Goal: Transaction & Acquisition: Purchase product/service

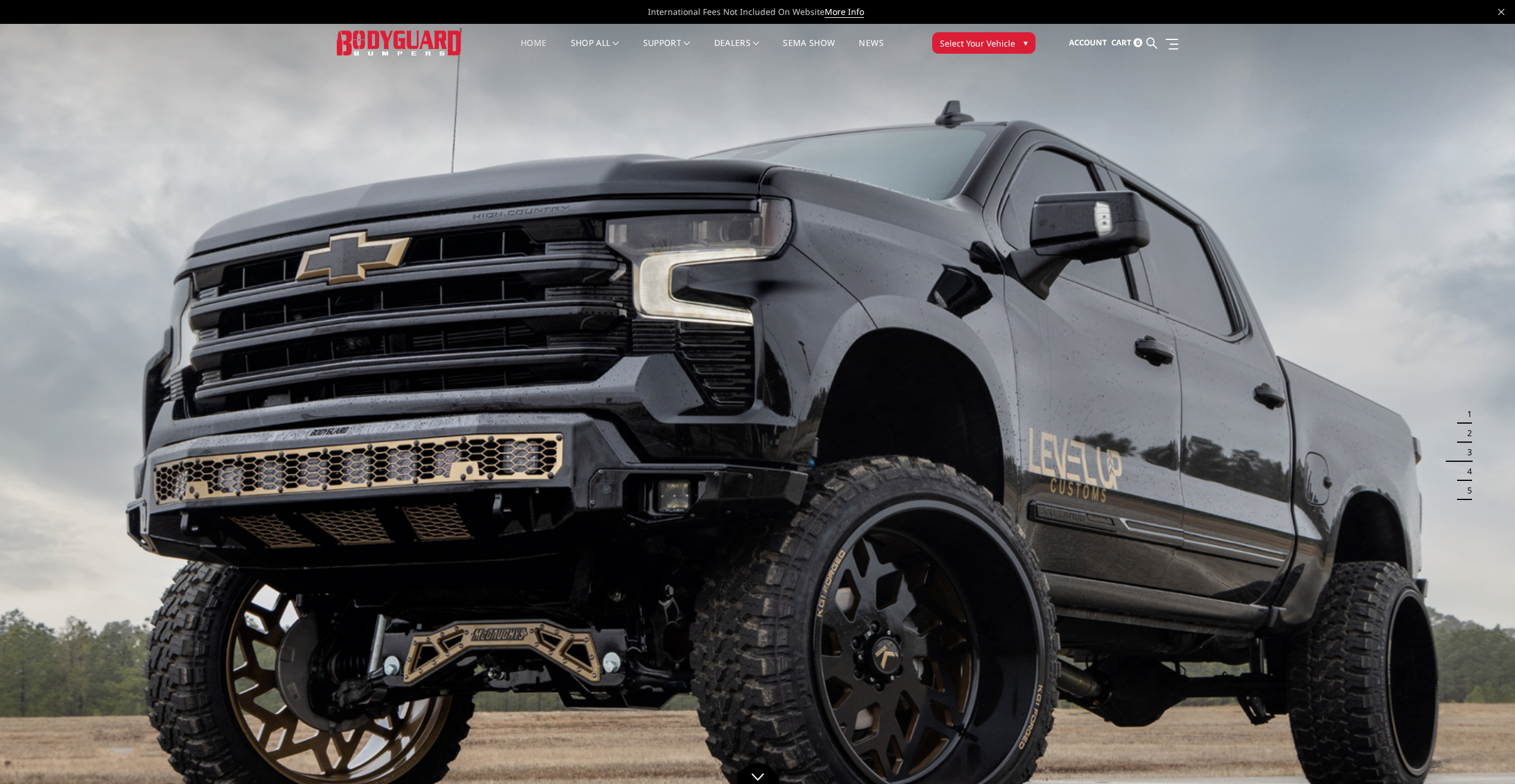
click at [1017, 46] on button "Select Your Vehicle ▾" at bounding box center [984, 43] width 103 height 21
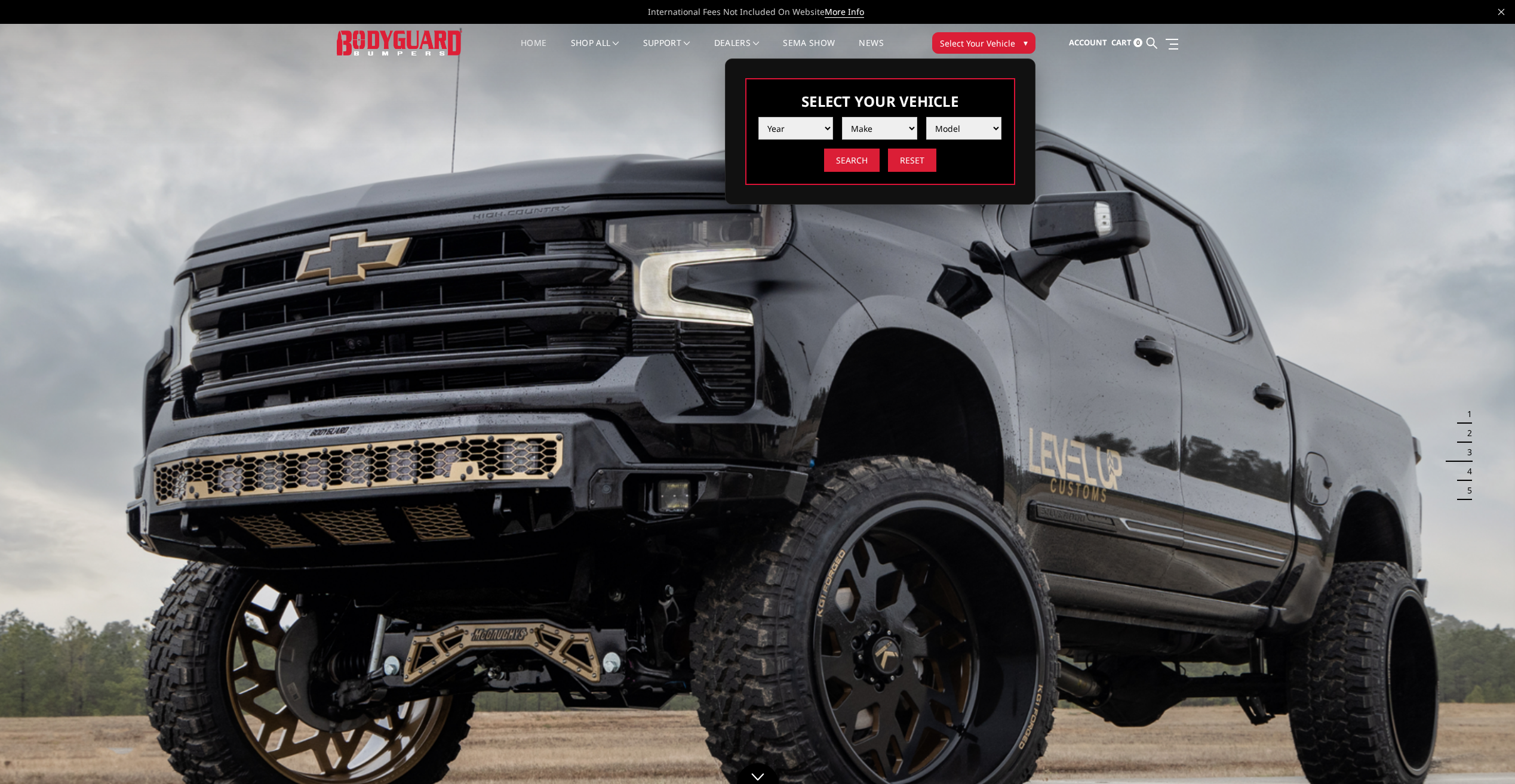
click at [820, 130] on select "Year 2025 2024 2023 2022 2021 2020 2019 2018 2017 2016 2015 2014 2013 2012 2011…" at bounding box center [795, 127] width 75 height 22
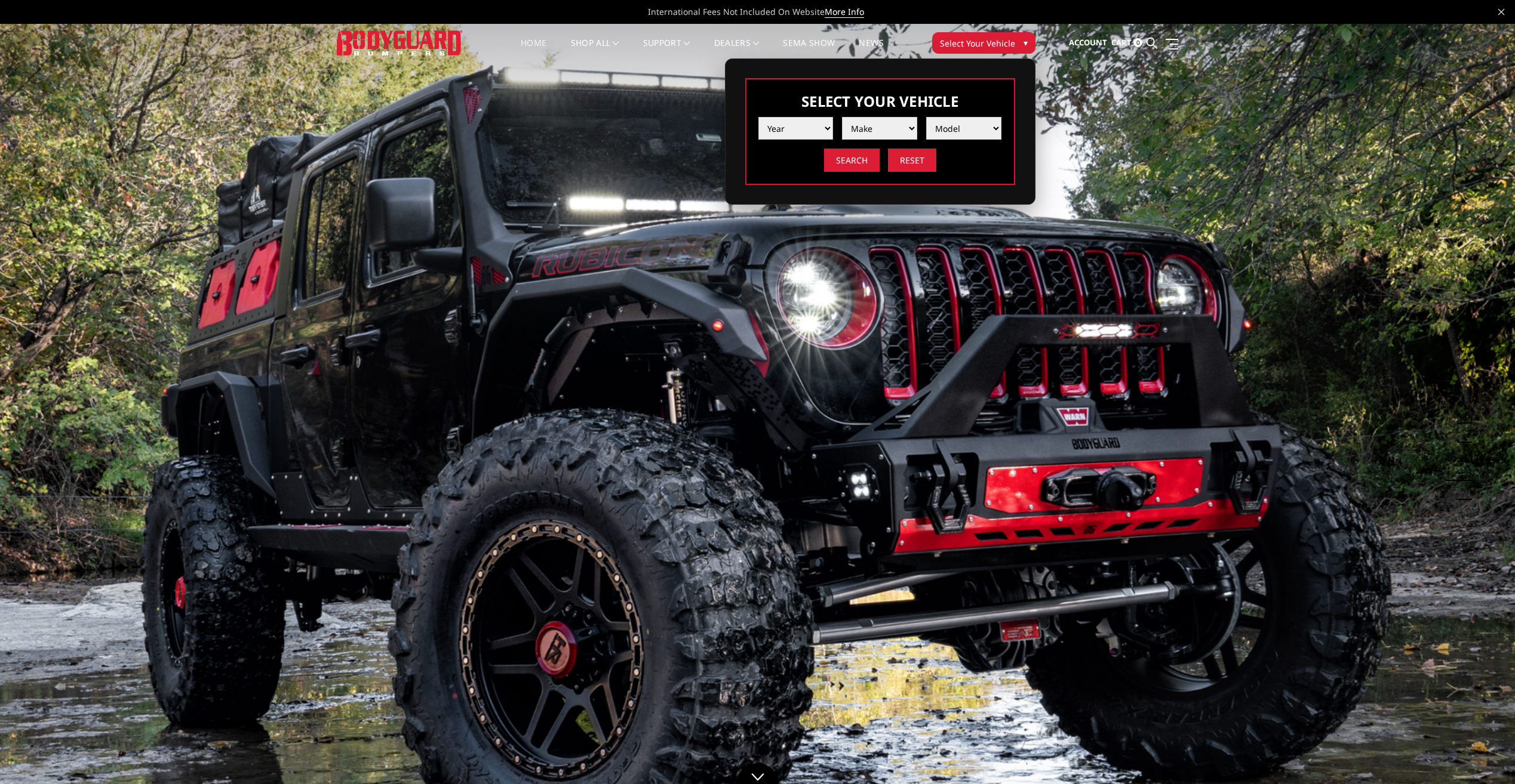
select select "yr_2022"
click at [758, 117] on select "Year 2025 2024 2023 2022 2021 2020 2019 2018 2017 2016 2015 2014 2013 2012 2011…" at bounding box center [795, 127] width 75 height 22
click at [901, 124] on select "Make Chevrolet Ford GMC Ram Toyota" at bounding box center [879, 127] width 75 height 22
select select "mk_ram"
click at [842, 117] on select "Make Chevrolet Ford GMC Ram Toyota" at bounding box center [879, 127] width 75 height 22
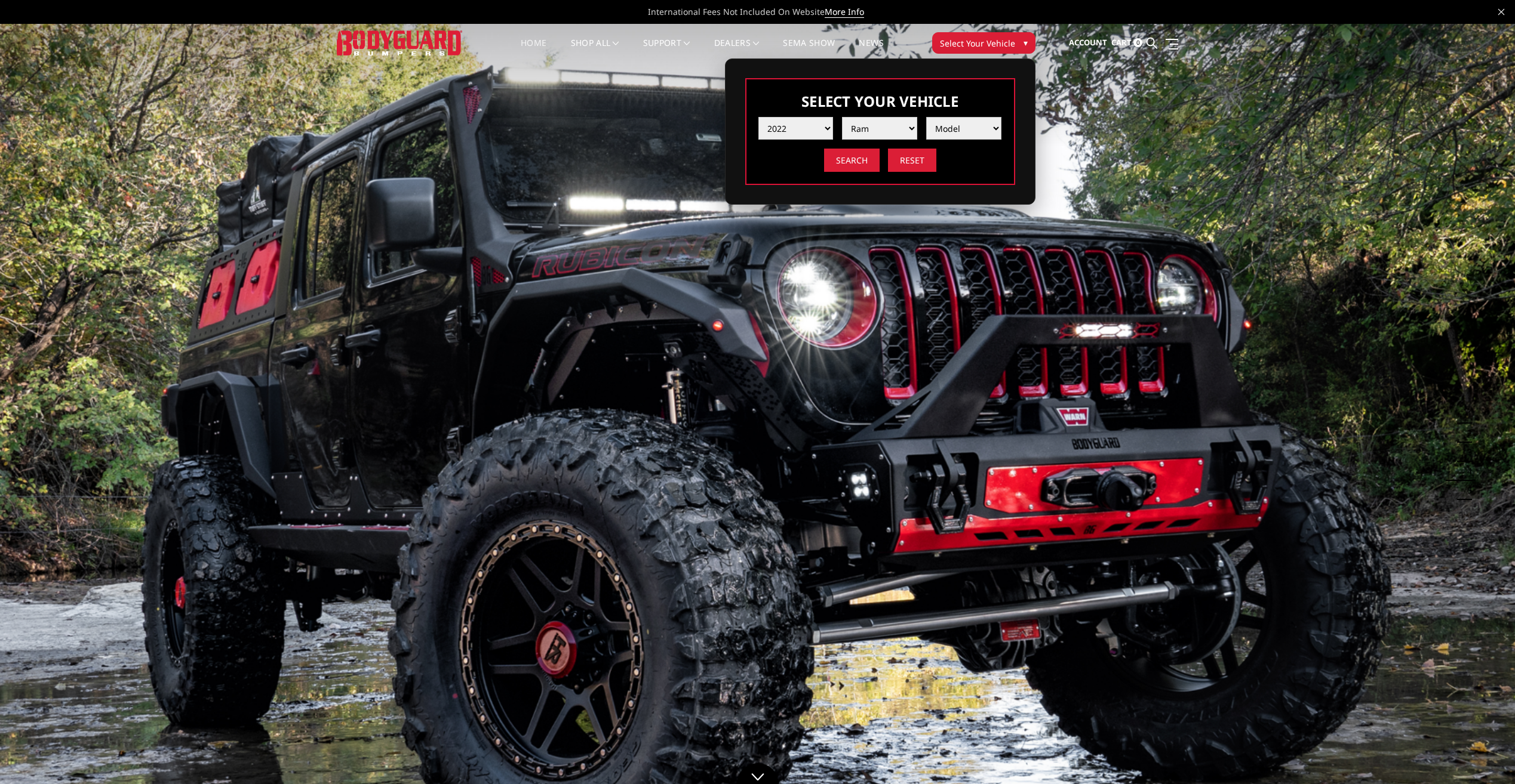
click at [975, 122] on select "Model 1500 6-Lug 1500 Rebel 2500 / 3500 4500 / 5500 TRX" at bounding box center [963, 127] width 75 height 22
select select "md_2500-3500"
click at [926, 117] on select "Model 1500 6-Lug 1500 Rebel 2500 / 3500 4500 / 5500 TRX" at bounding box center [963, 127] width 75 height 22
click at [862, 165] on input "Search" at bounding box center [851, 160] width 55 height 23
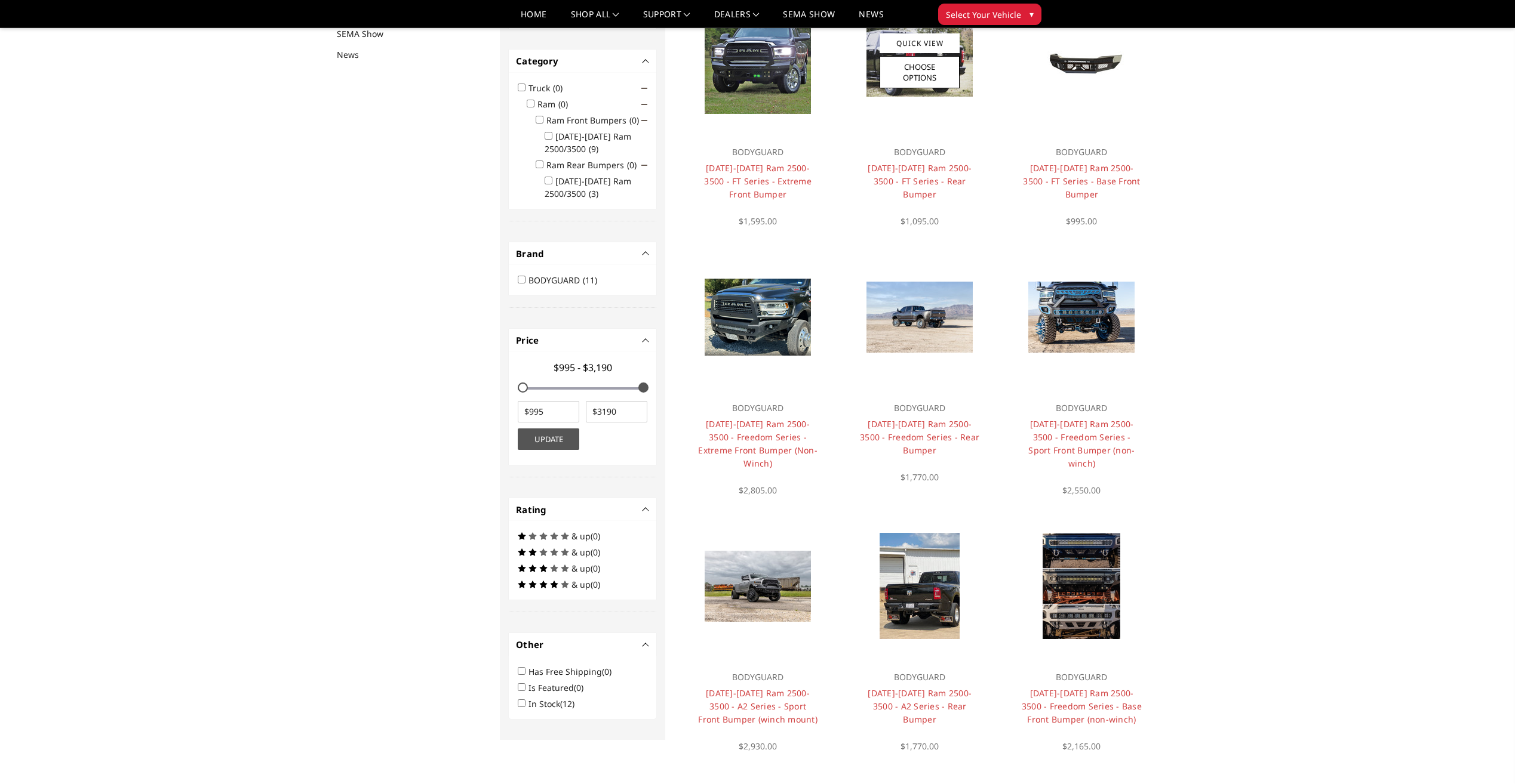
scroll to position [156, 0]
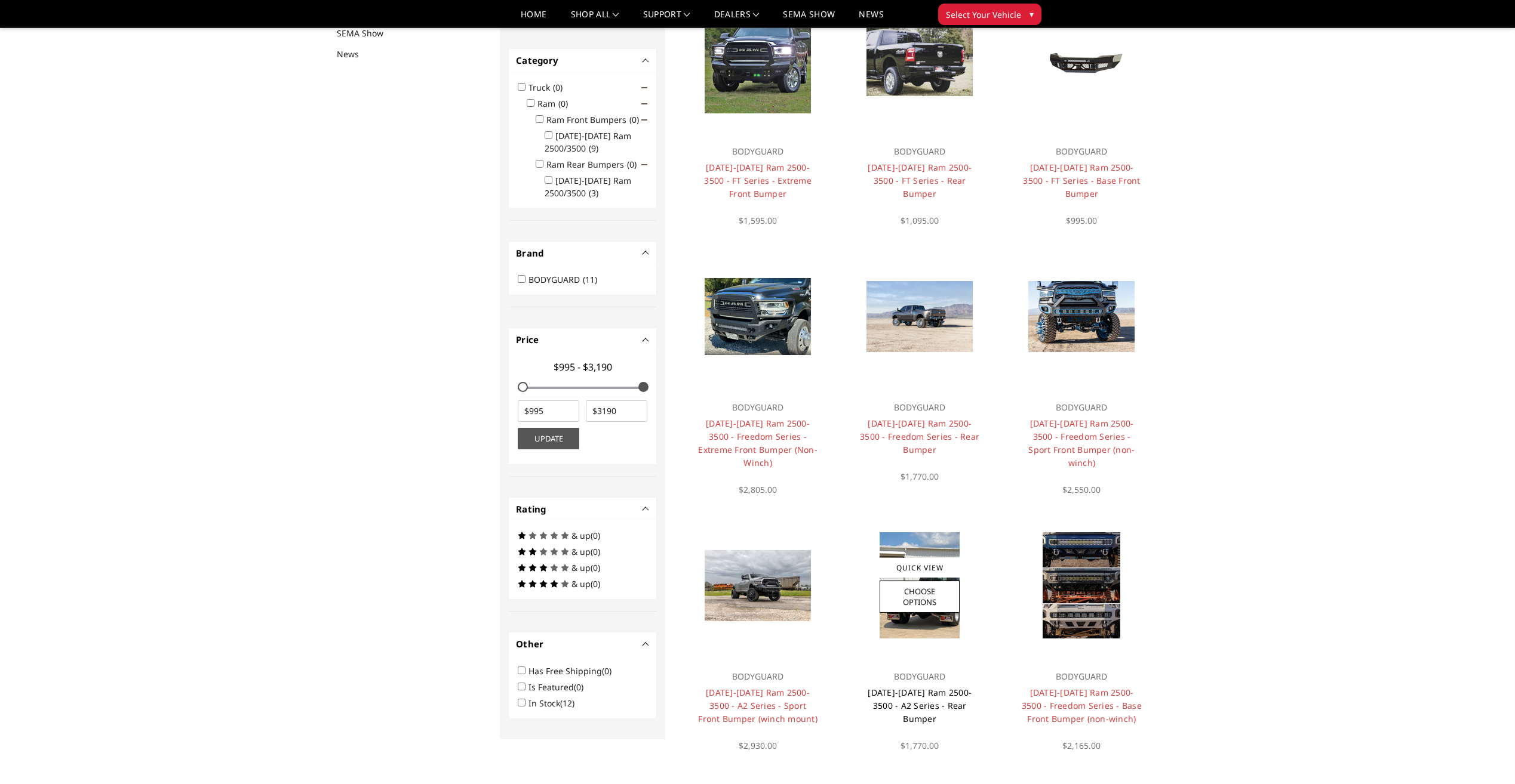
click at [931, 687] on link "[DATE]-[DATE] Ram 2500-3500 - A2 Series - Rear Bumper" at bounding box center [920, 705] width 104 height 38
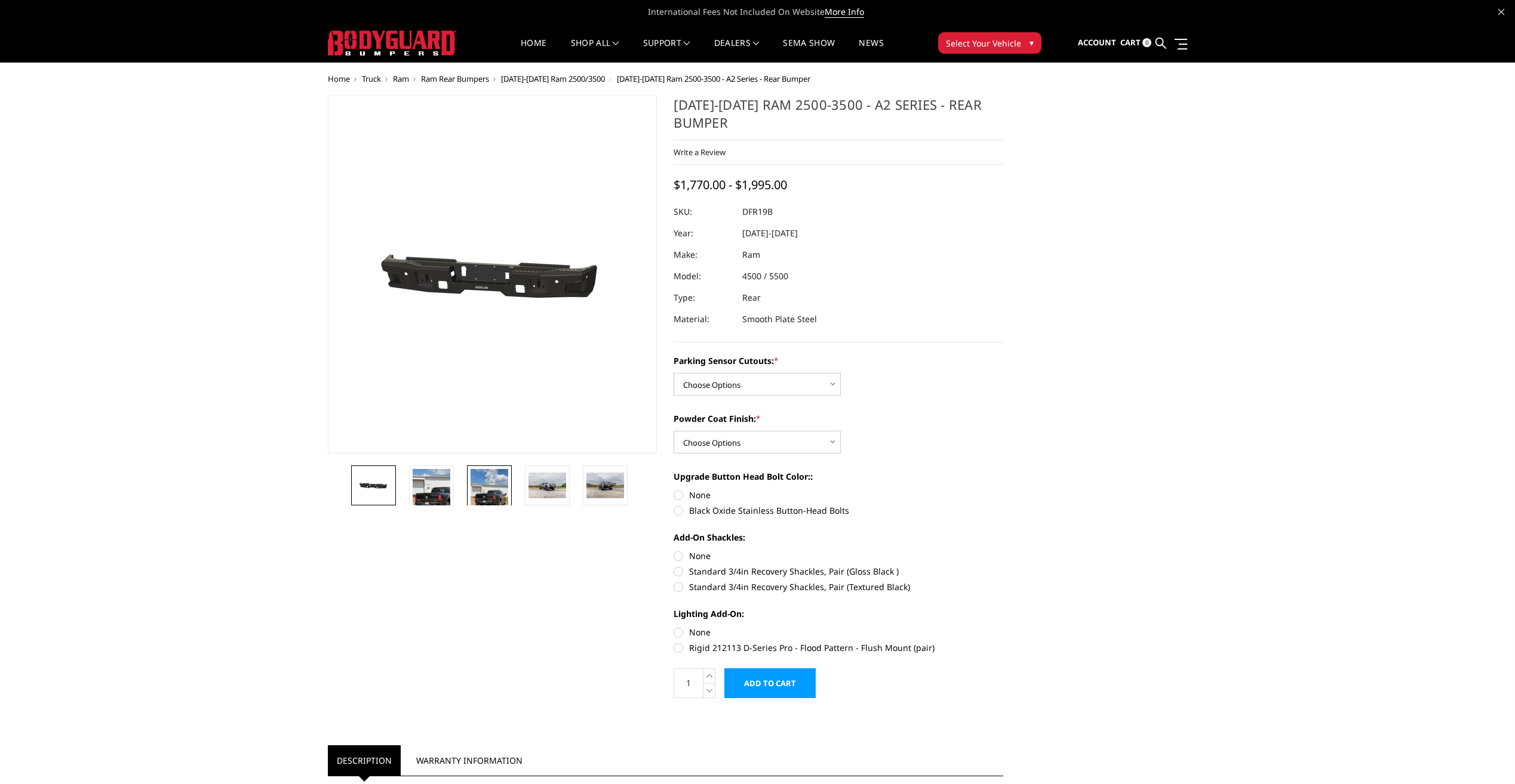
click at [480, 492] on img at bounding box center [489, 494] width 38 height 51
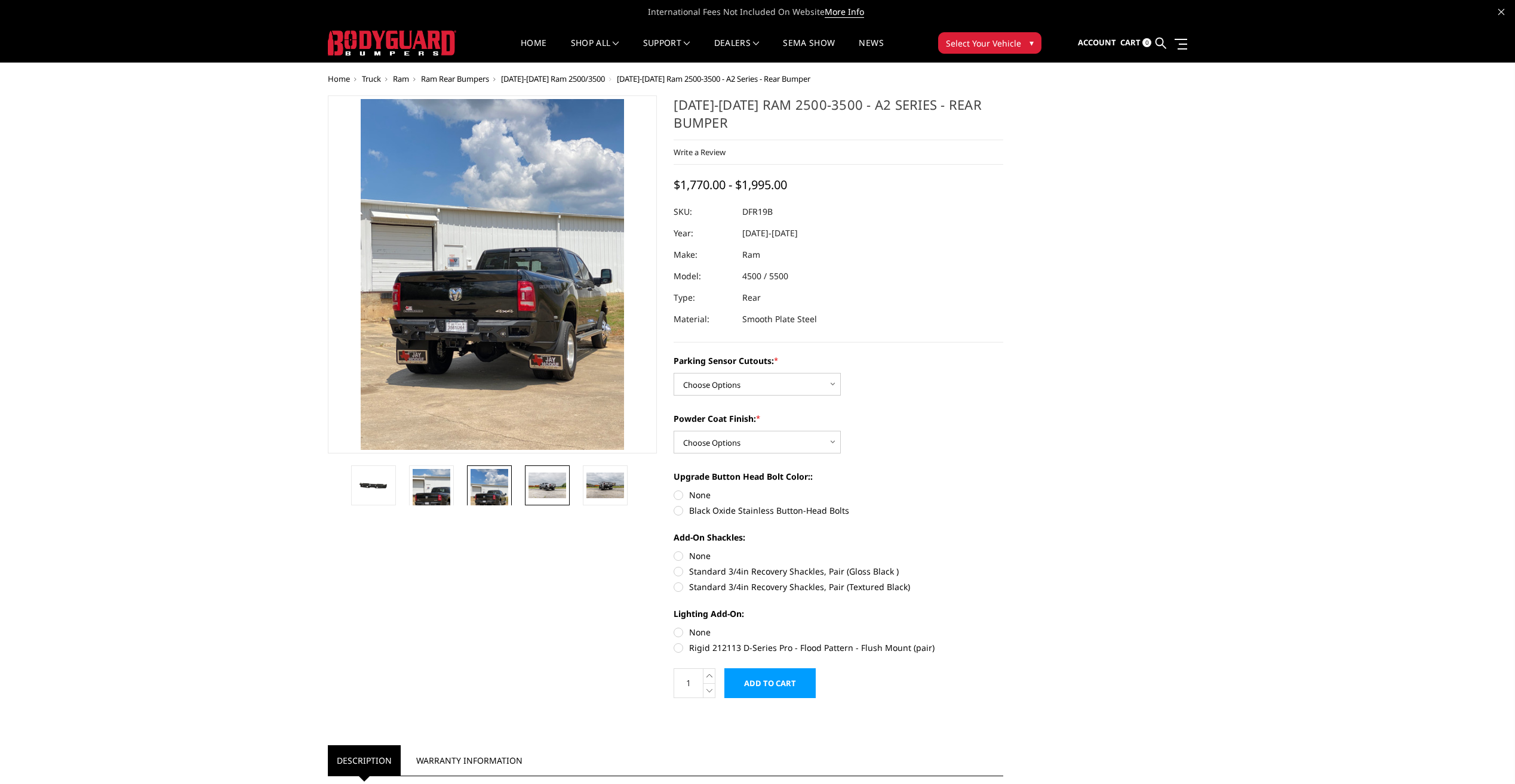
click at [542, 483] on img at bounding box center [547, 485] width 38 height 25
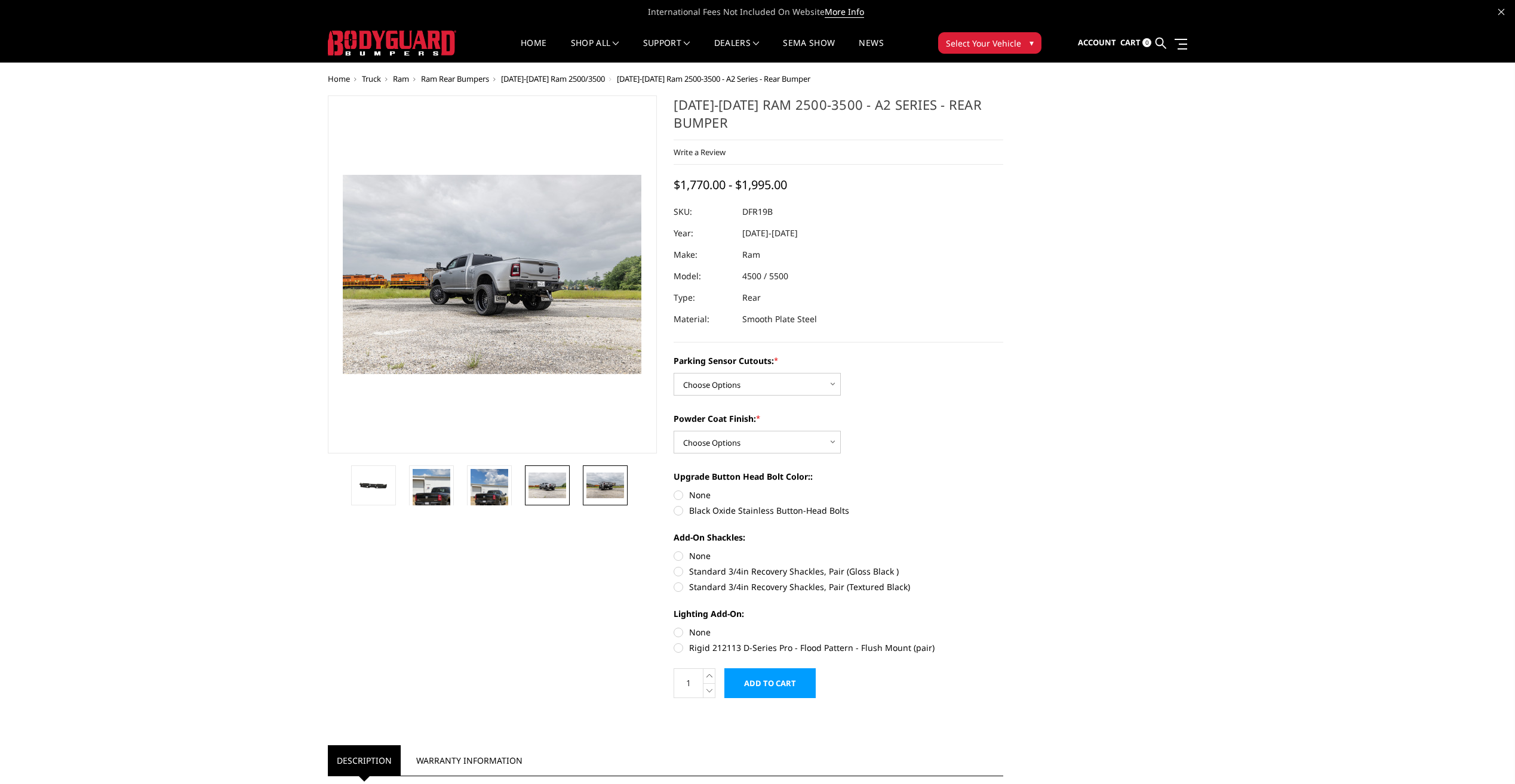
click at [597, 483] on img at bounding box center [605, 485] width 38 height 25
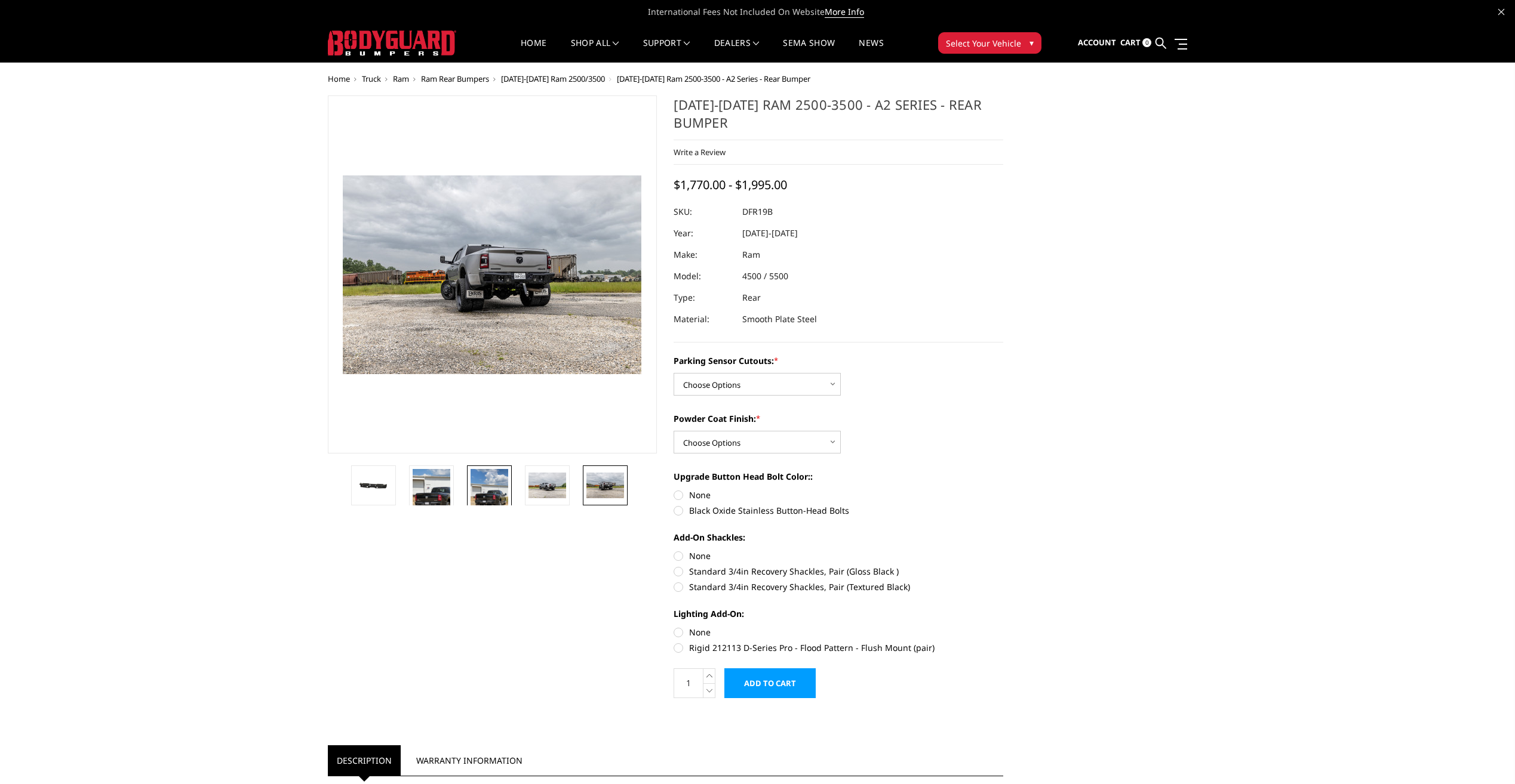
click at [476, 482] on img at bounding box center [489, 494] width 38 height 51
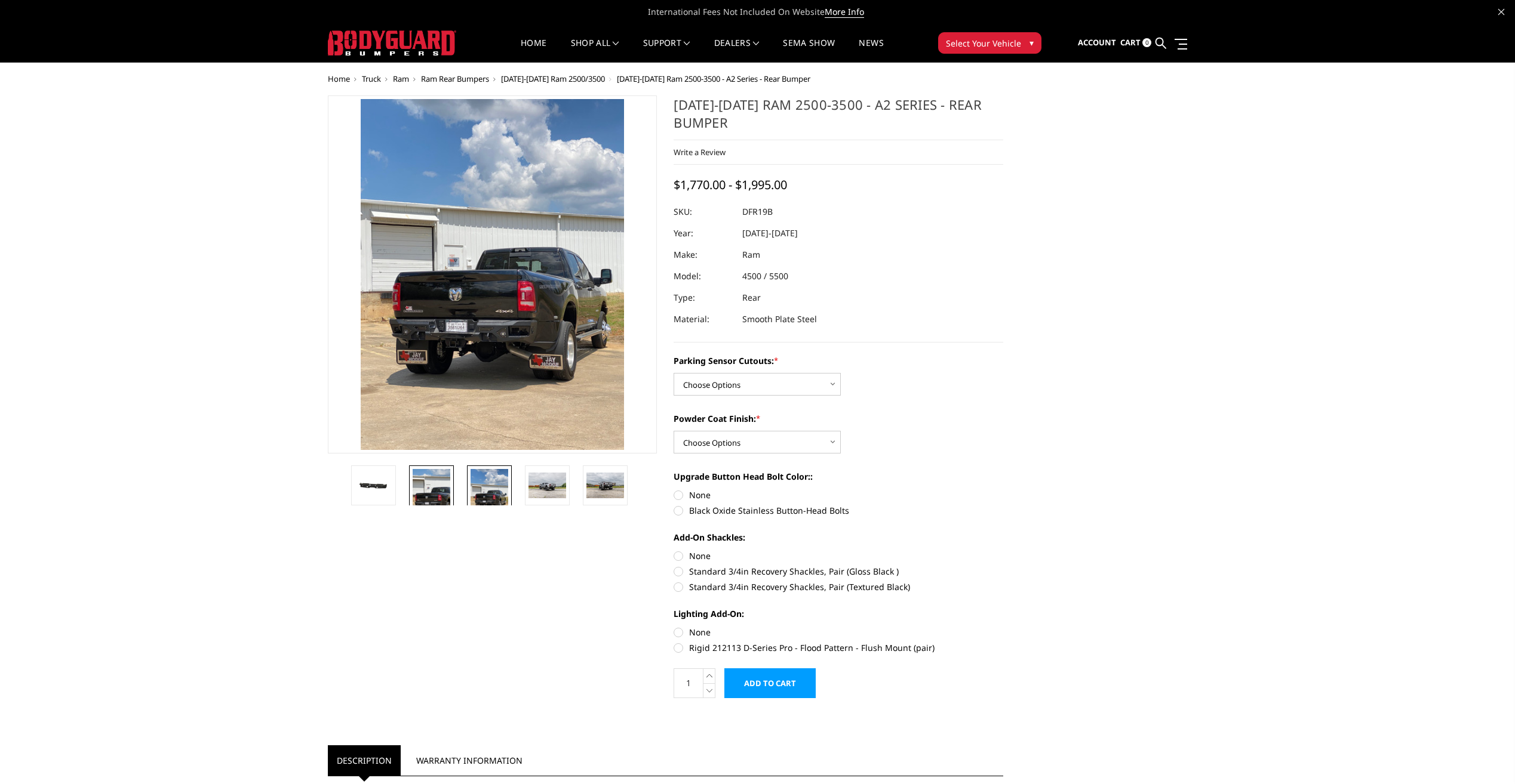
click at [435, 490] on img at bounding box center [431, 494] width 38 height 51
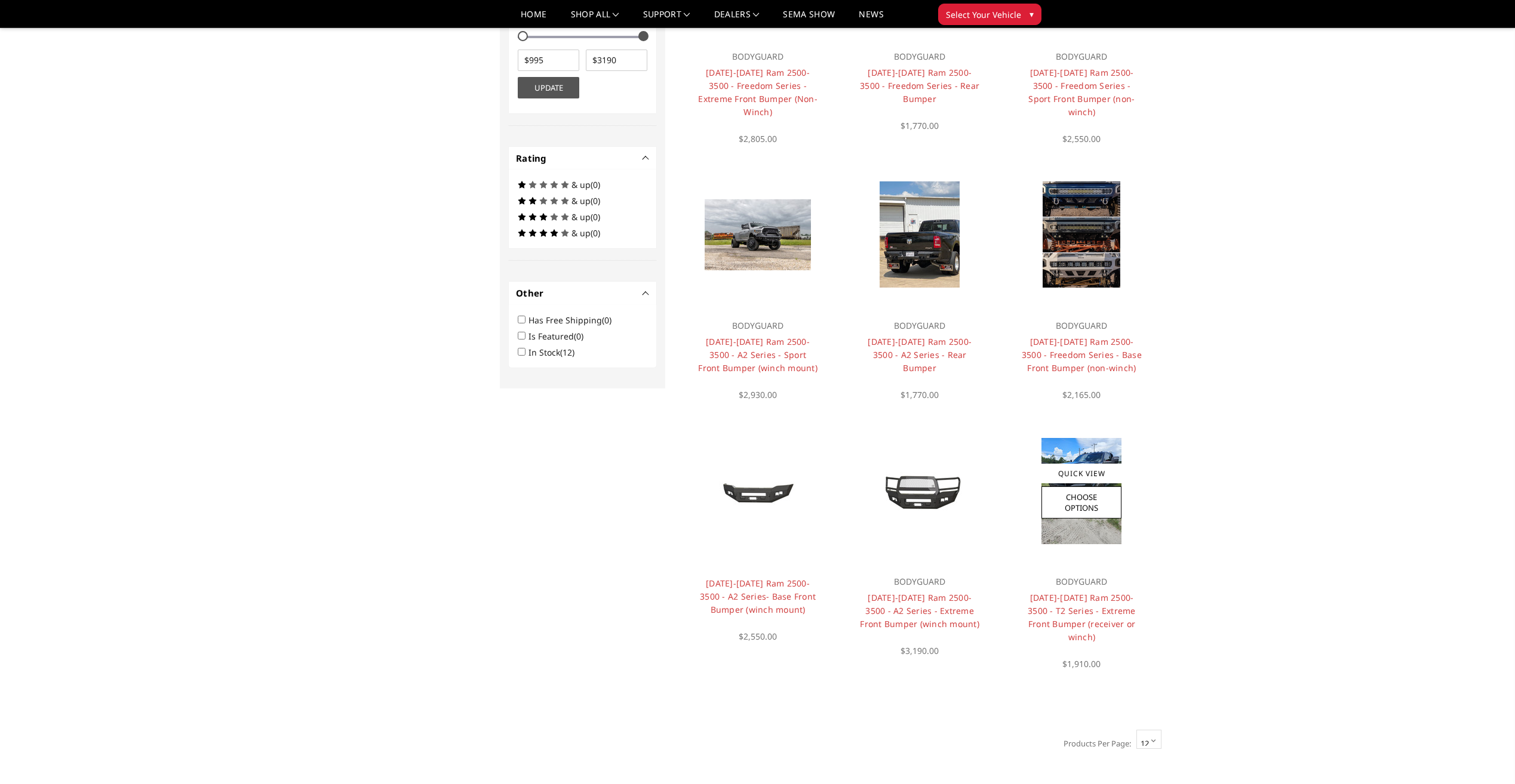
scroll to position [514, 0]
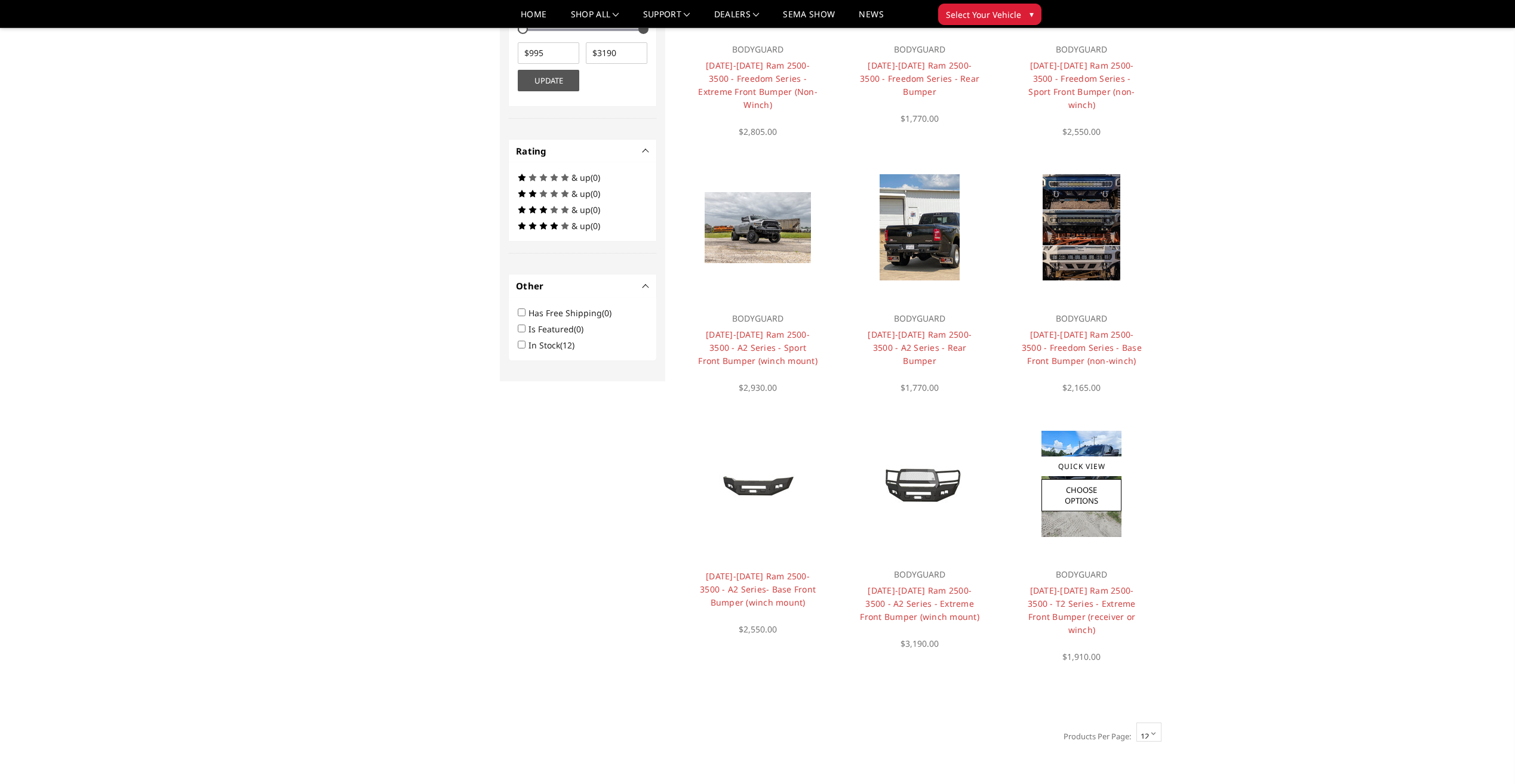
click at [1085, 516] on img at bounding box center [1081, 483] width 80 height 106
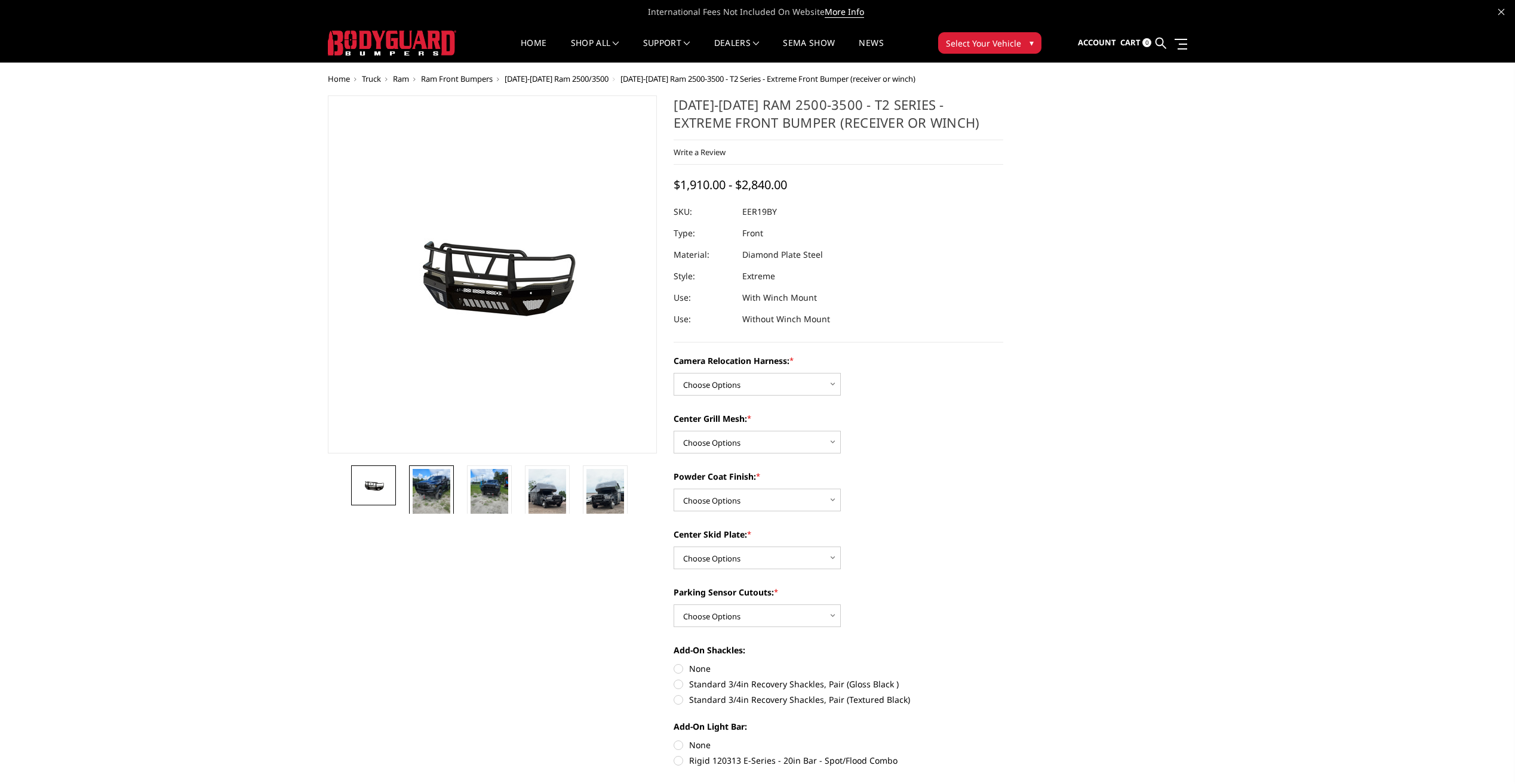
click at [437, 492] on img at bounding box center [431, 494] width 38 height 51
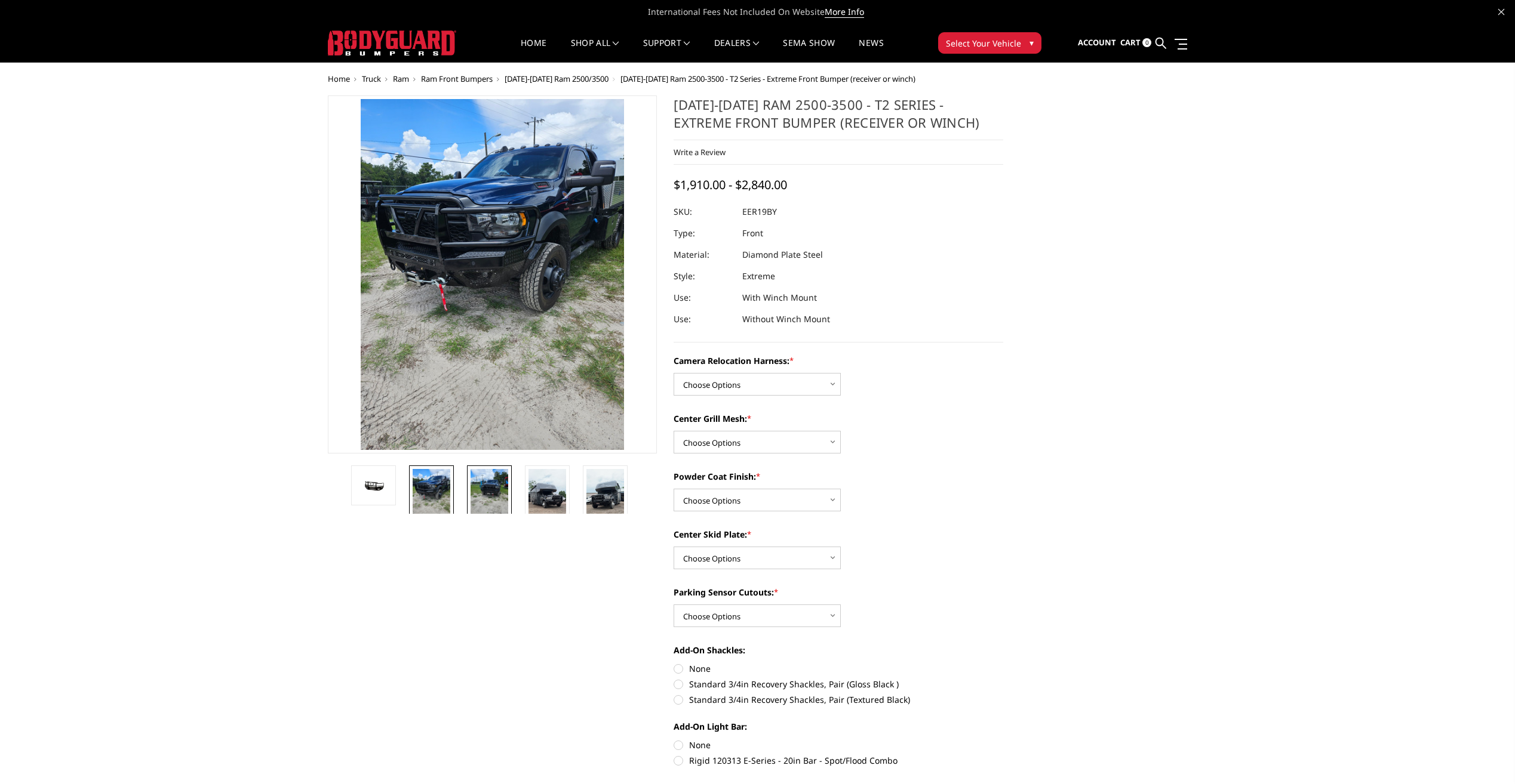
click at [472, 489] on img at bounding box center [489, 494] width 38 height 51
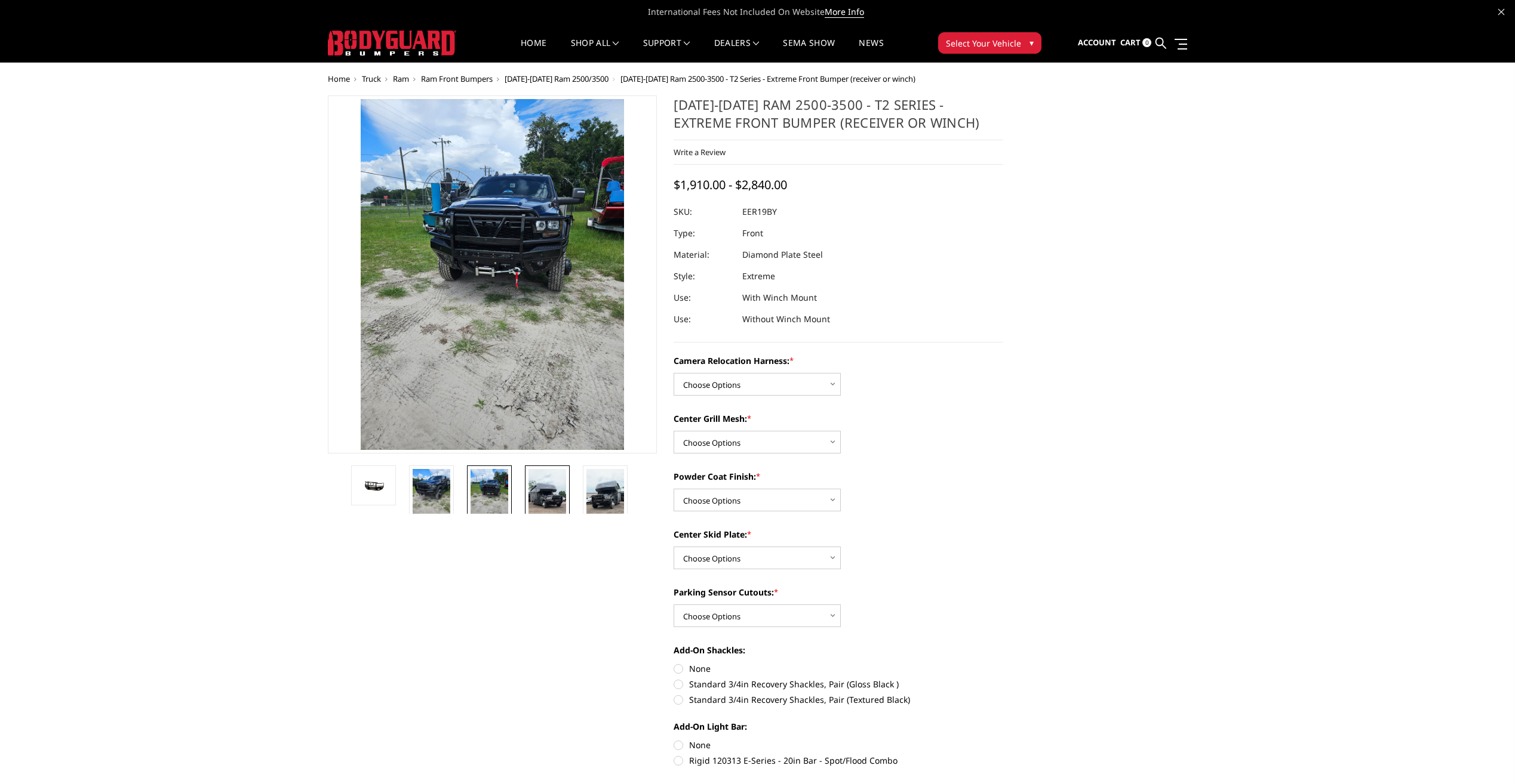
click at [550, 498] on img at bounding box center [547, 502] width 38 height 67
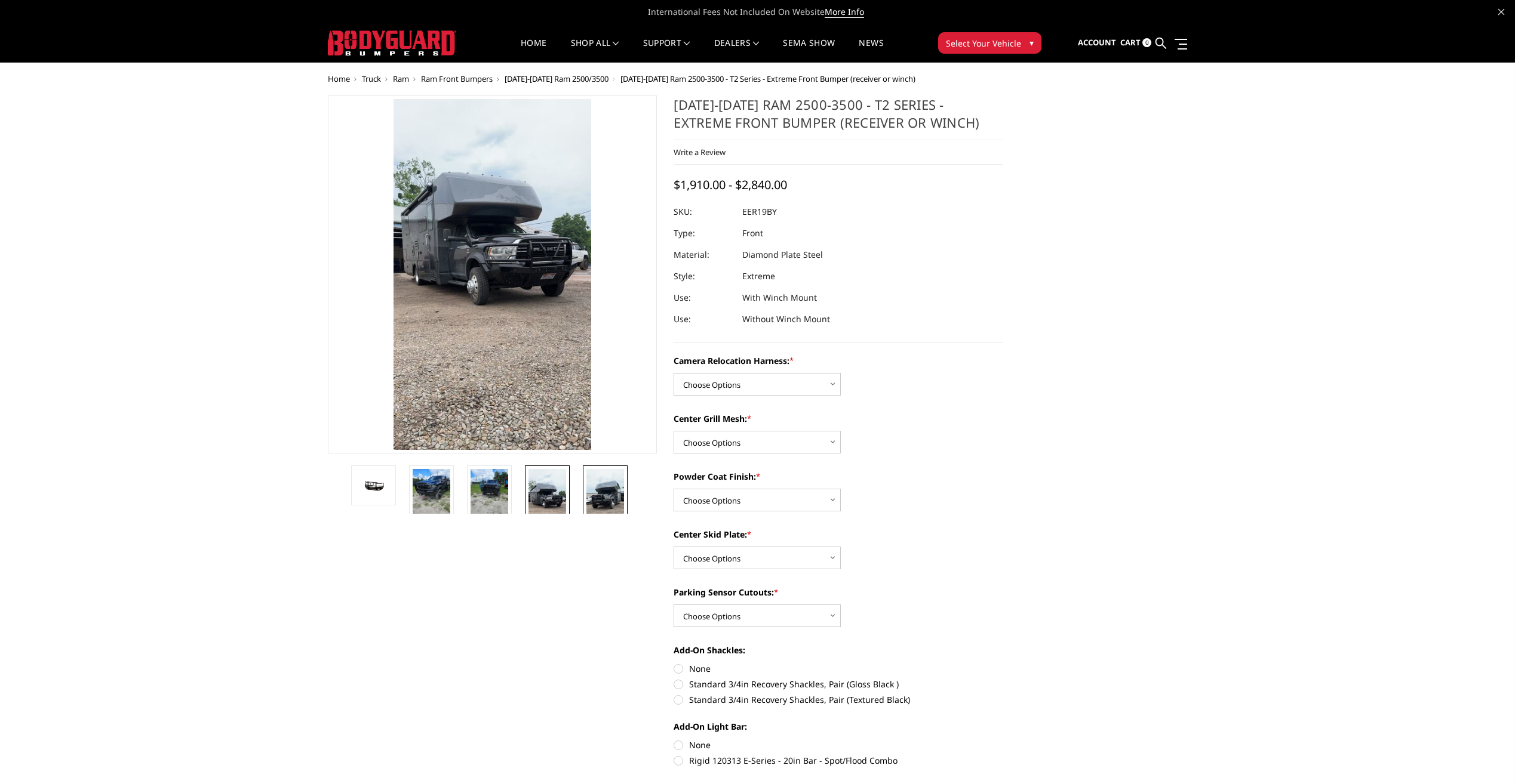
click at [595, 503] on img at bounding box center [605, 502] width 38 height 67
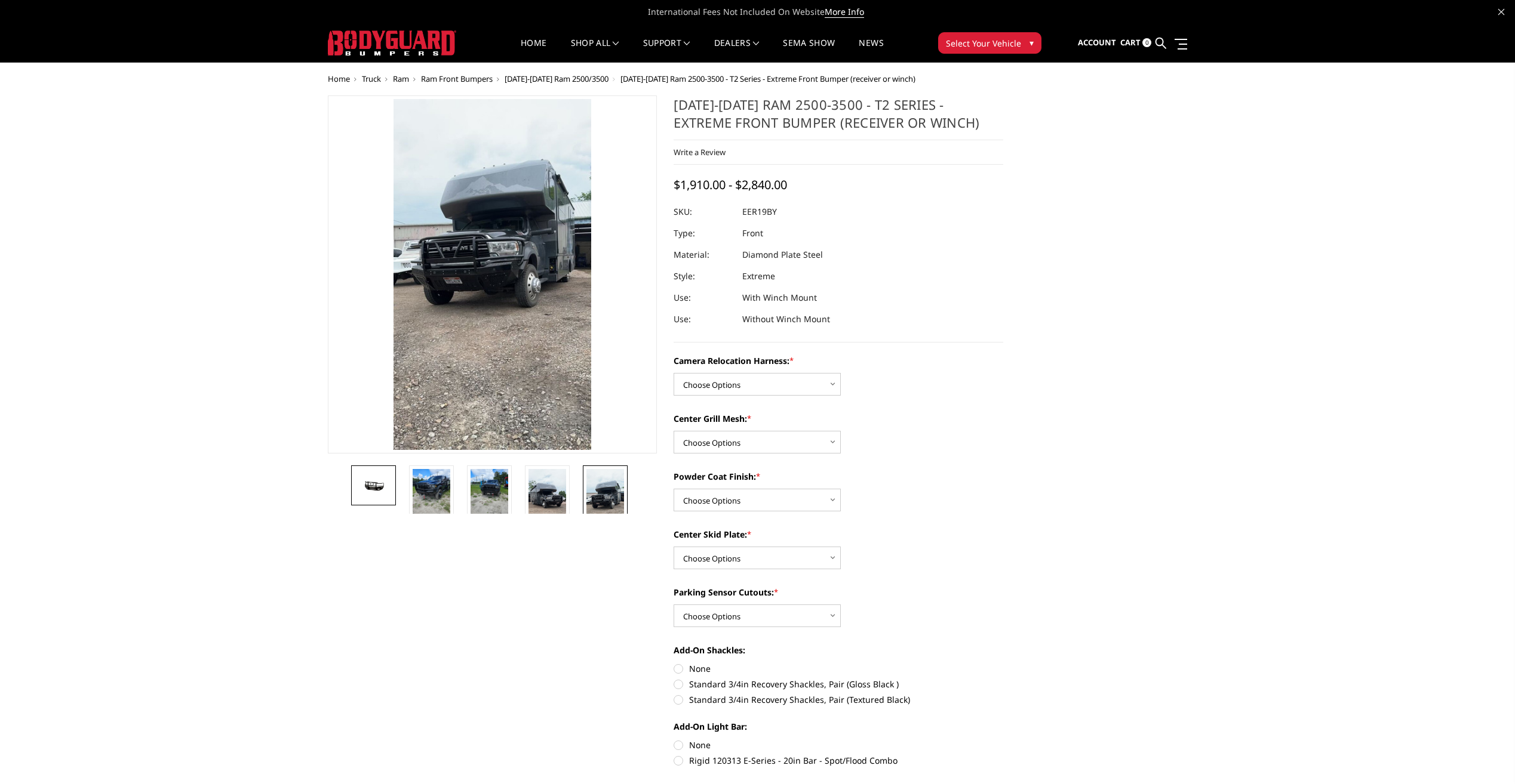
click at [372, 495] on link at bounding box center [374, 485] width 45 height 40
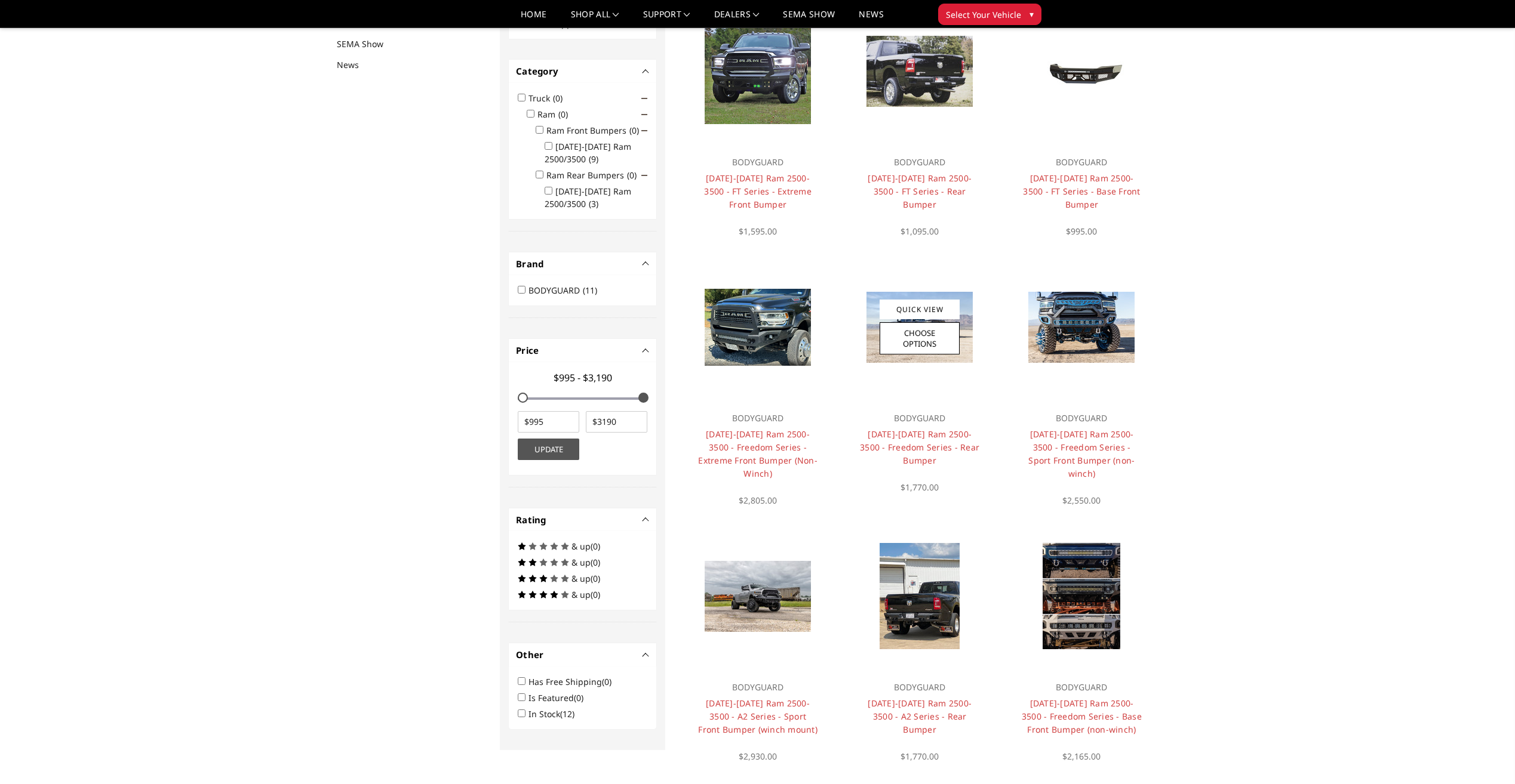
scroll to position [156, 0]
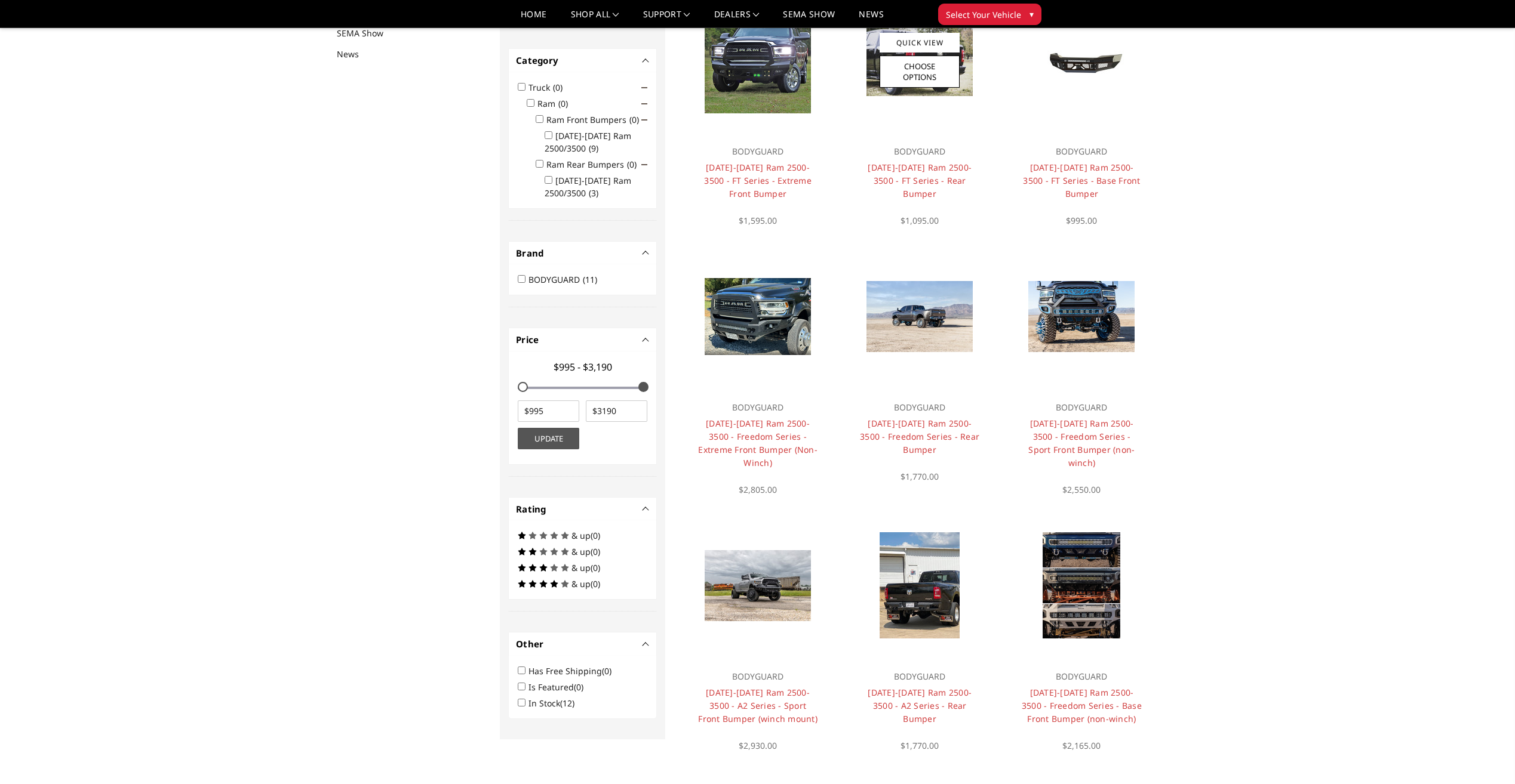
click at [911, 173] on h4 "[DATE]-[DATE] Ram 2500-3500 - FT Series - Rear Bumper" at bounding box center [920, 181] width 120 height 40
click at [911, 170] on link "[DATE]-[DATE] Ram 2500-3500 - FT Series - Rear Bumper" at bounding box center [920, 180] width 104 height 38
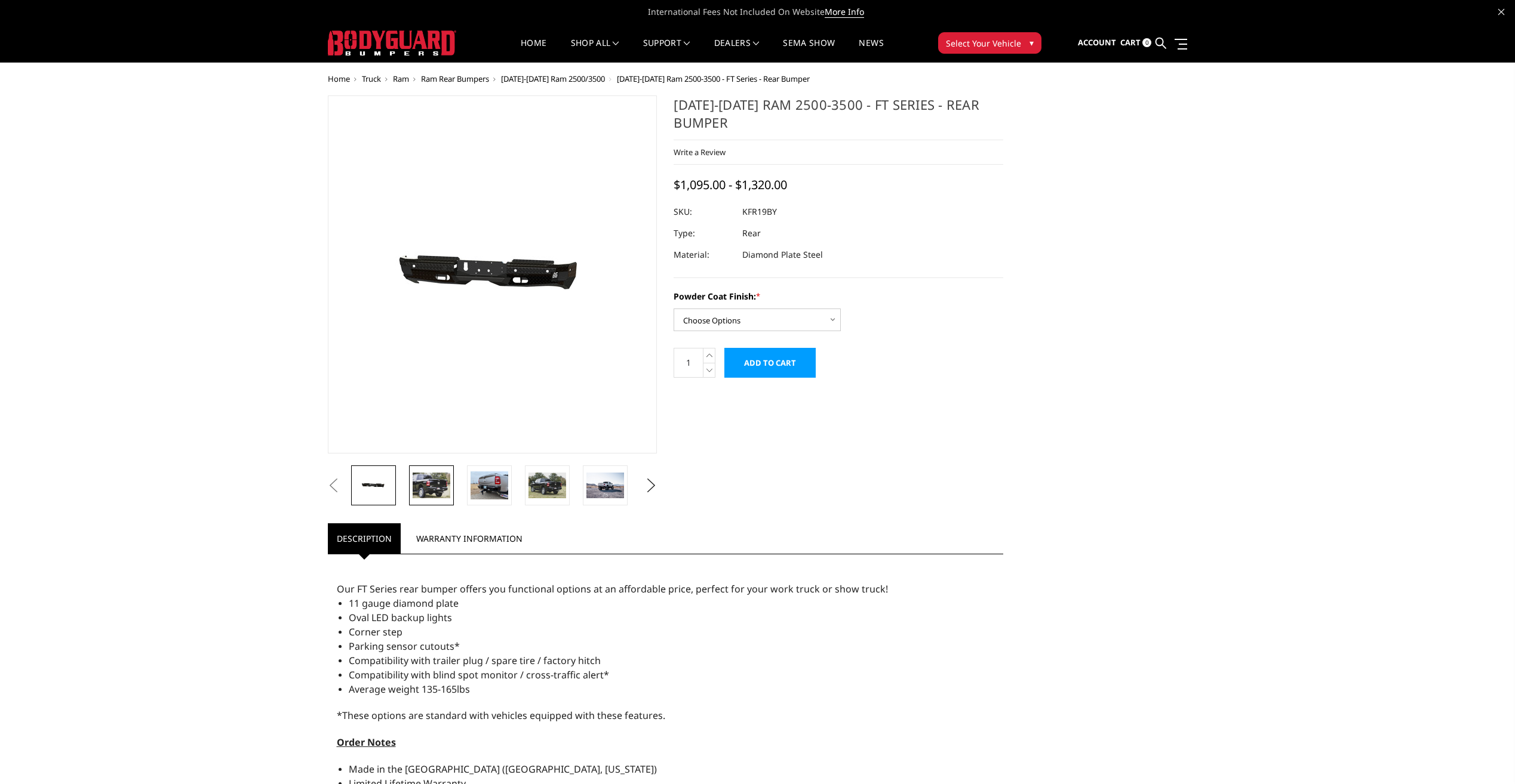
click at [437, 489] on img at bounding box center [431, 485] width 38 height 25
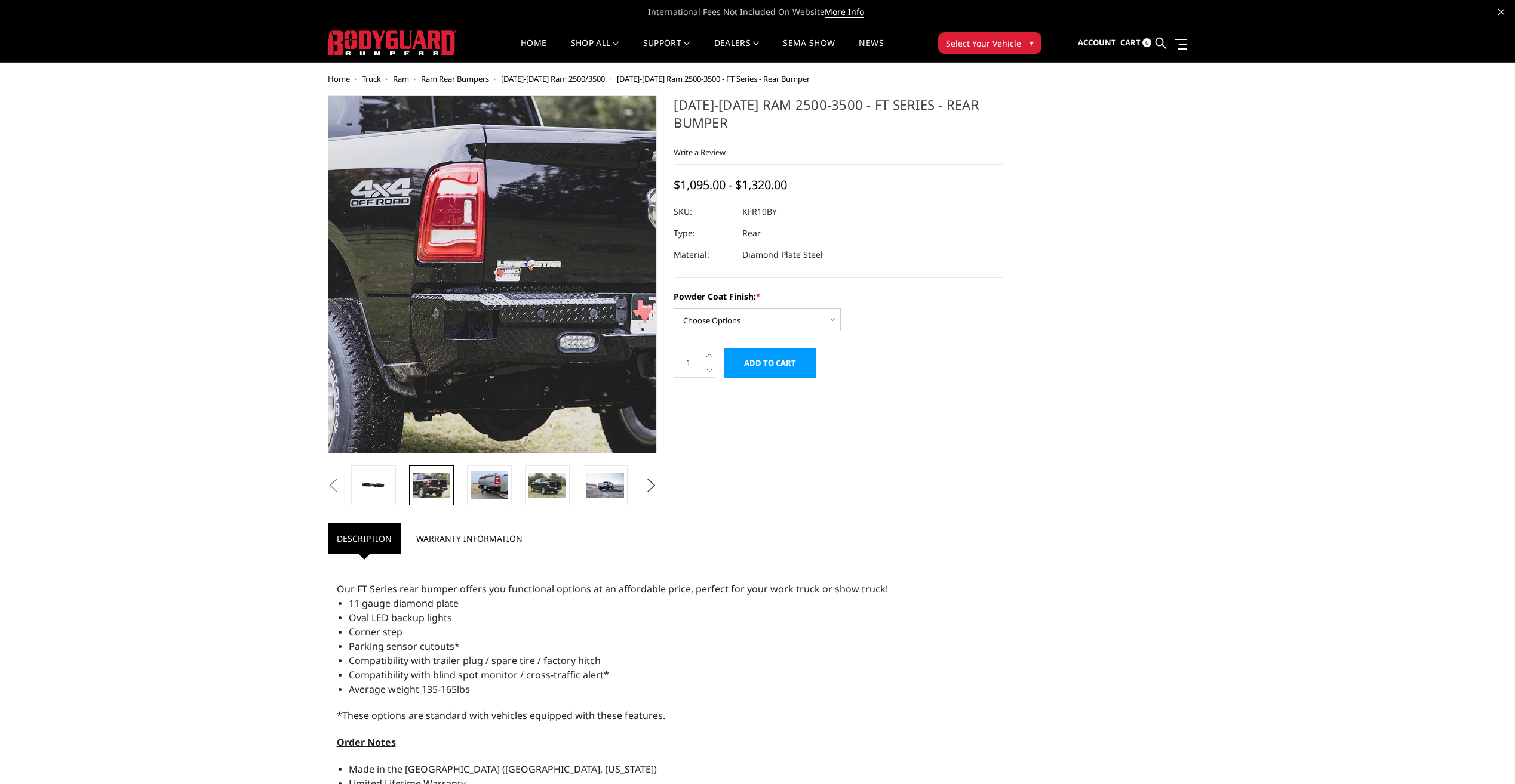
click at [472, 319] on img at bounding box center [521, 255] width 765 height 509
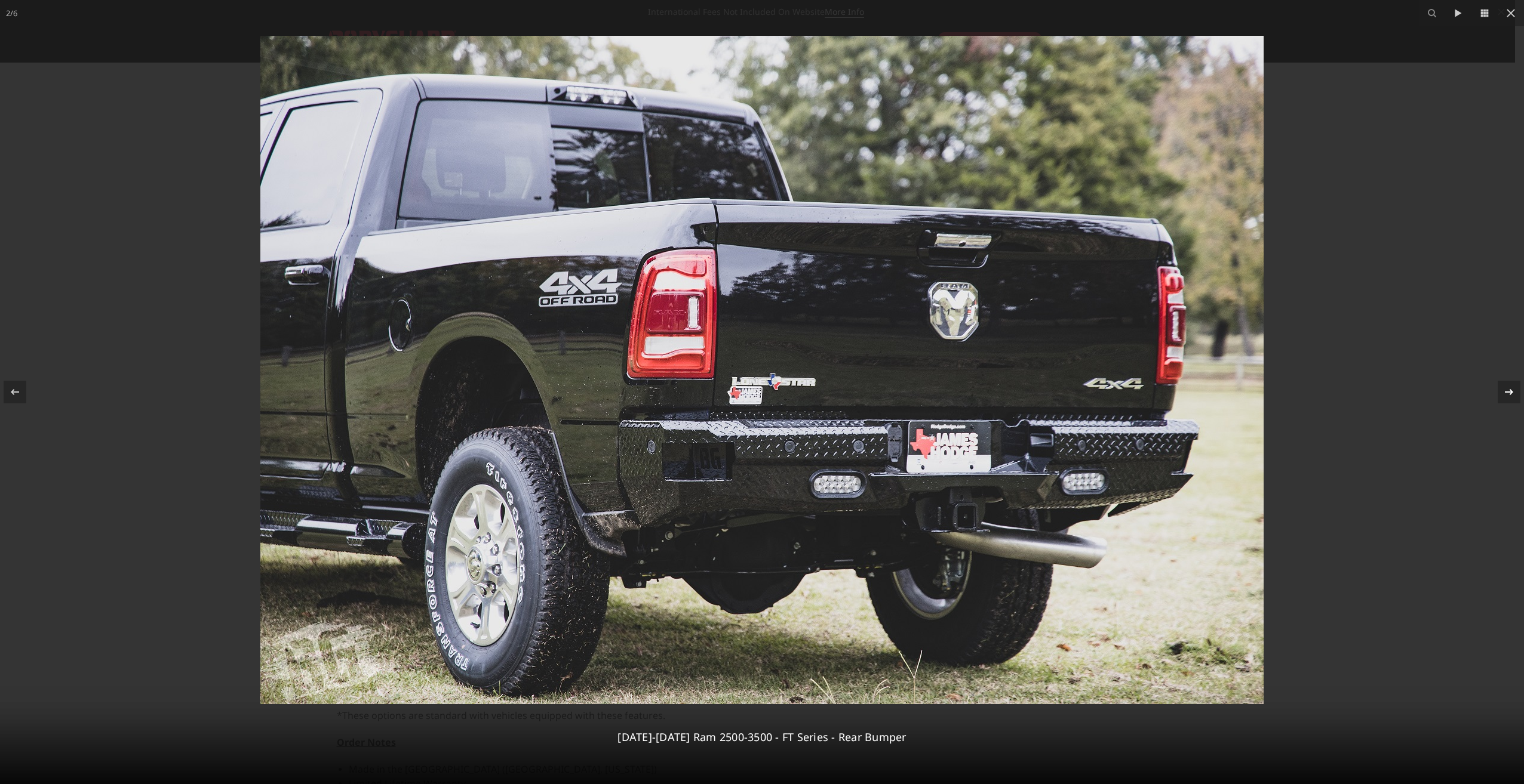
click at [1511, 396] on icon at bounding box center [1508, 392] width 15 height 15
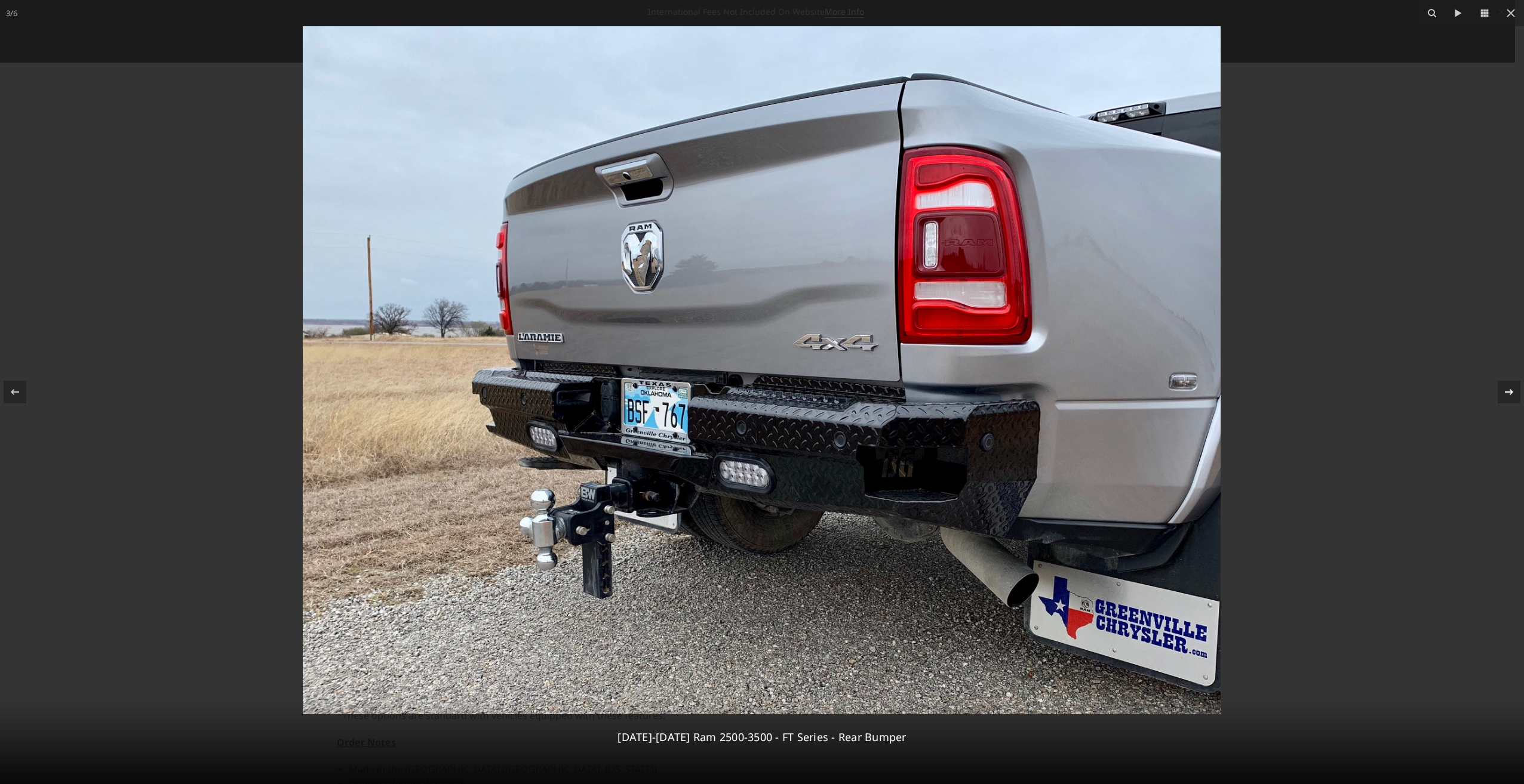
click at [1506, 400] on div at bounding box center [1508, 392] width 22 height 22
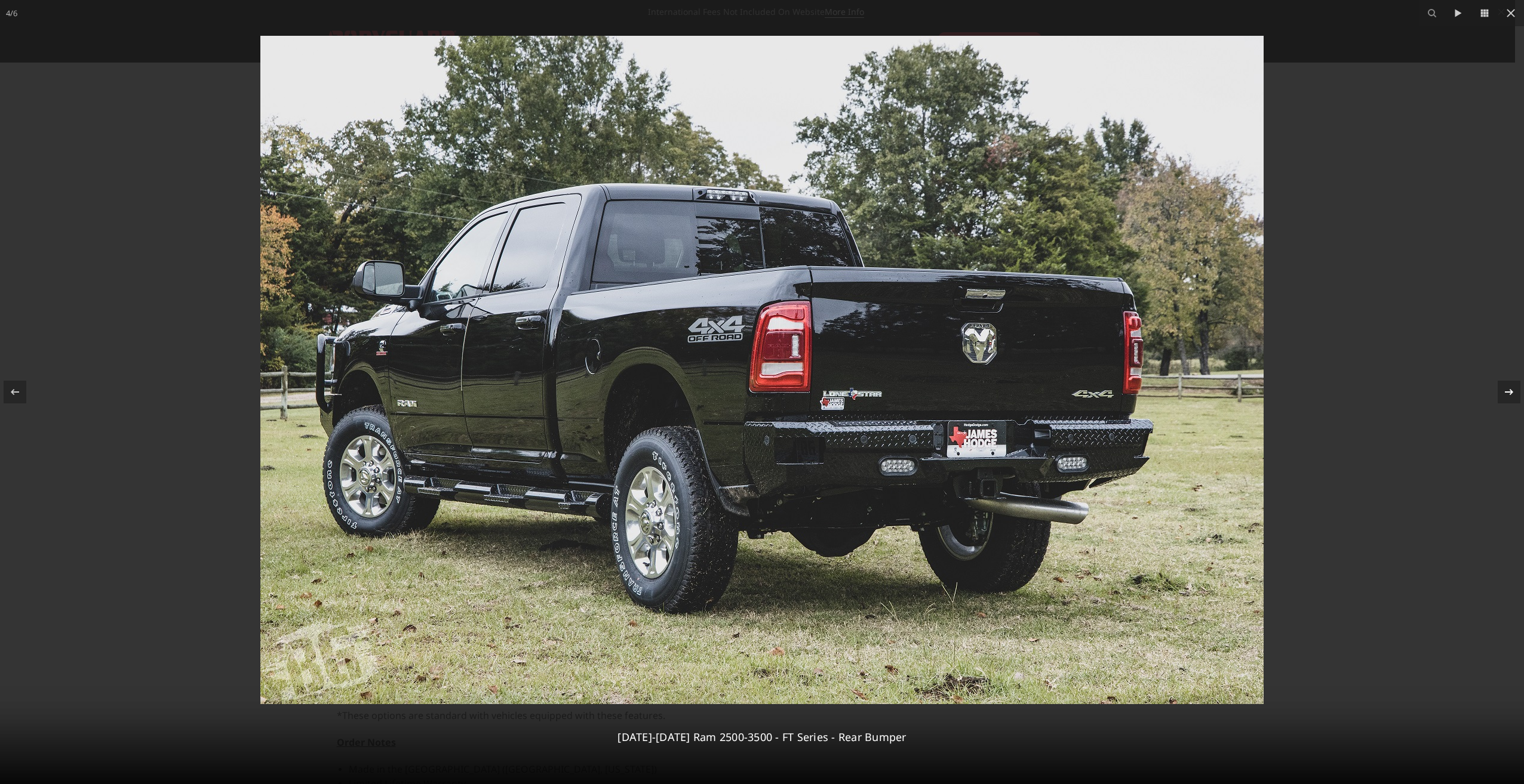
click at [1506, 390] on icon at bounding box center [1508, 392] width 15 height 15
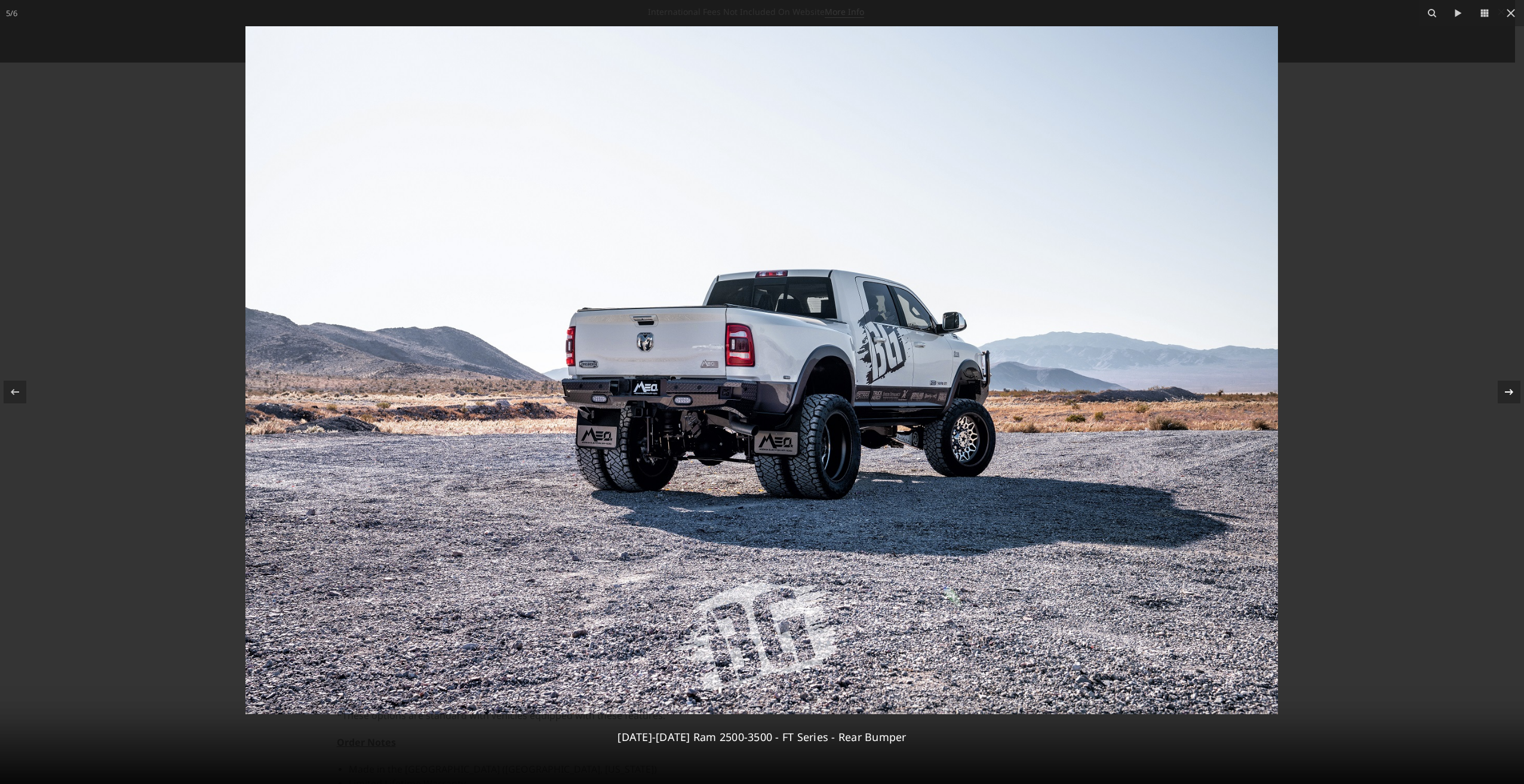
click at [1506, 395] on icon at bounding box center [1508, 392] width 15 height 15
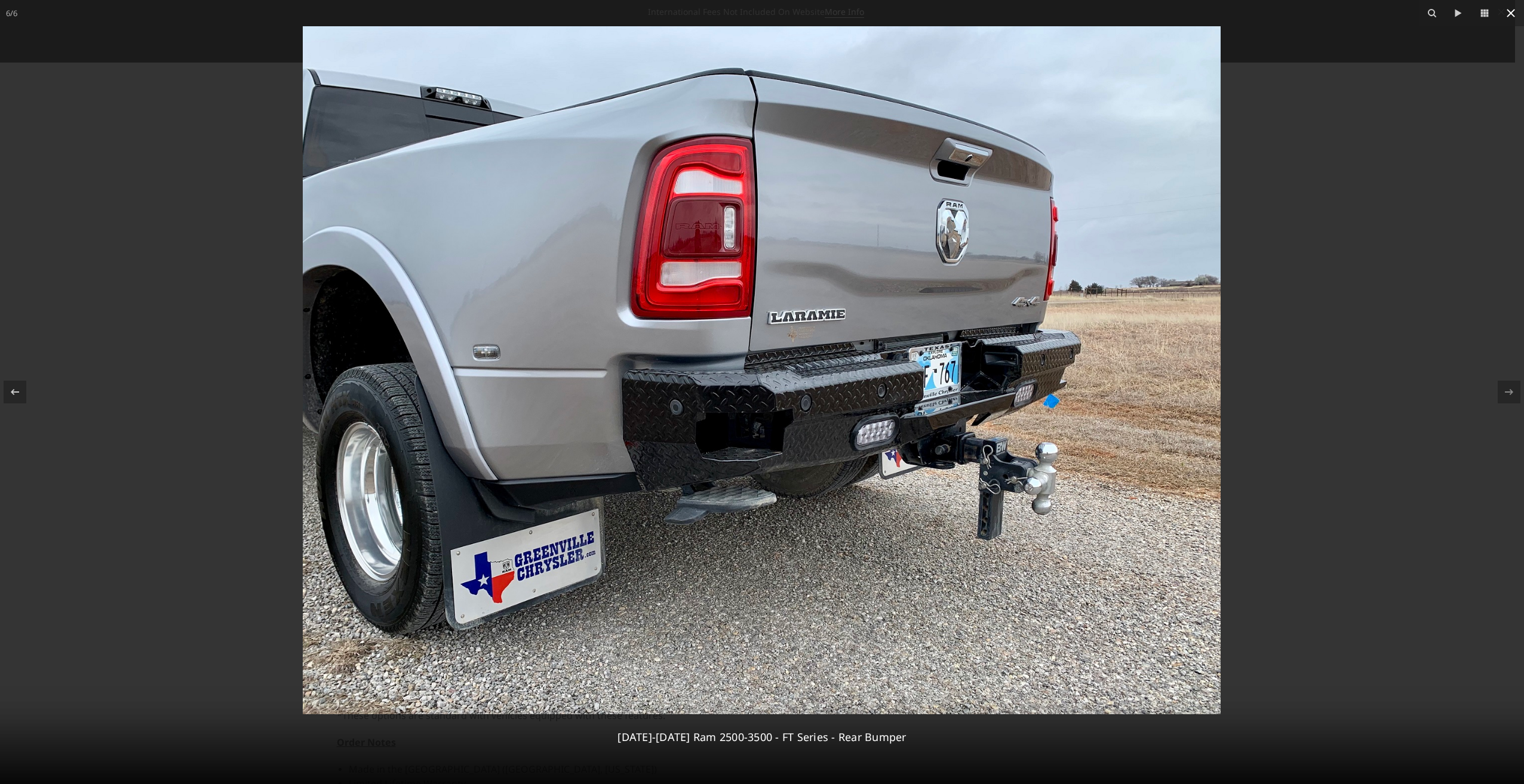
click at [1511, 15] on icon at bounding box center [1510, 13] width 9 height 9
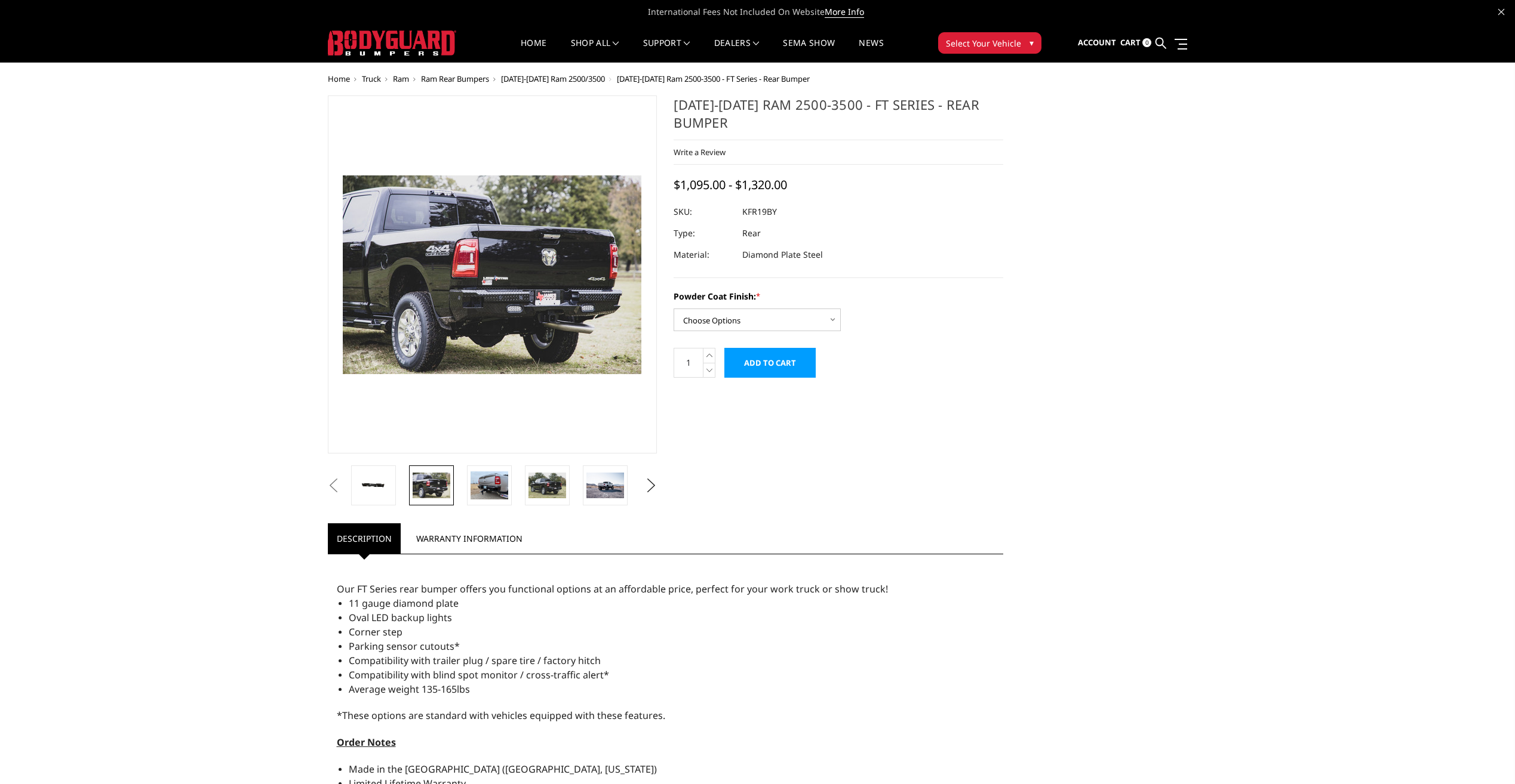
scroll to position [0, 59]
click at [835, 325] on select "Choose Options Bare Metal Gloss Black Powder Coat Textured Black Powder Coat" at bounding box center [757, 319] width 167 height 22
select select "3414"
click at [673, 308] on select "Choose Options Bare Metal Gloss Black Powder Coat Textured Black Powder Coat" at bounding box center [757, 319] width 167 height 22
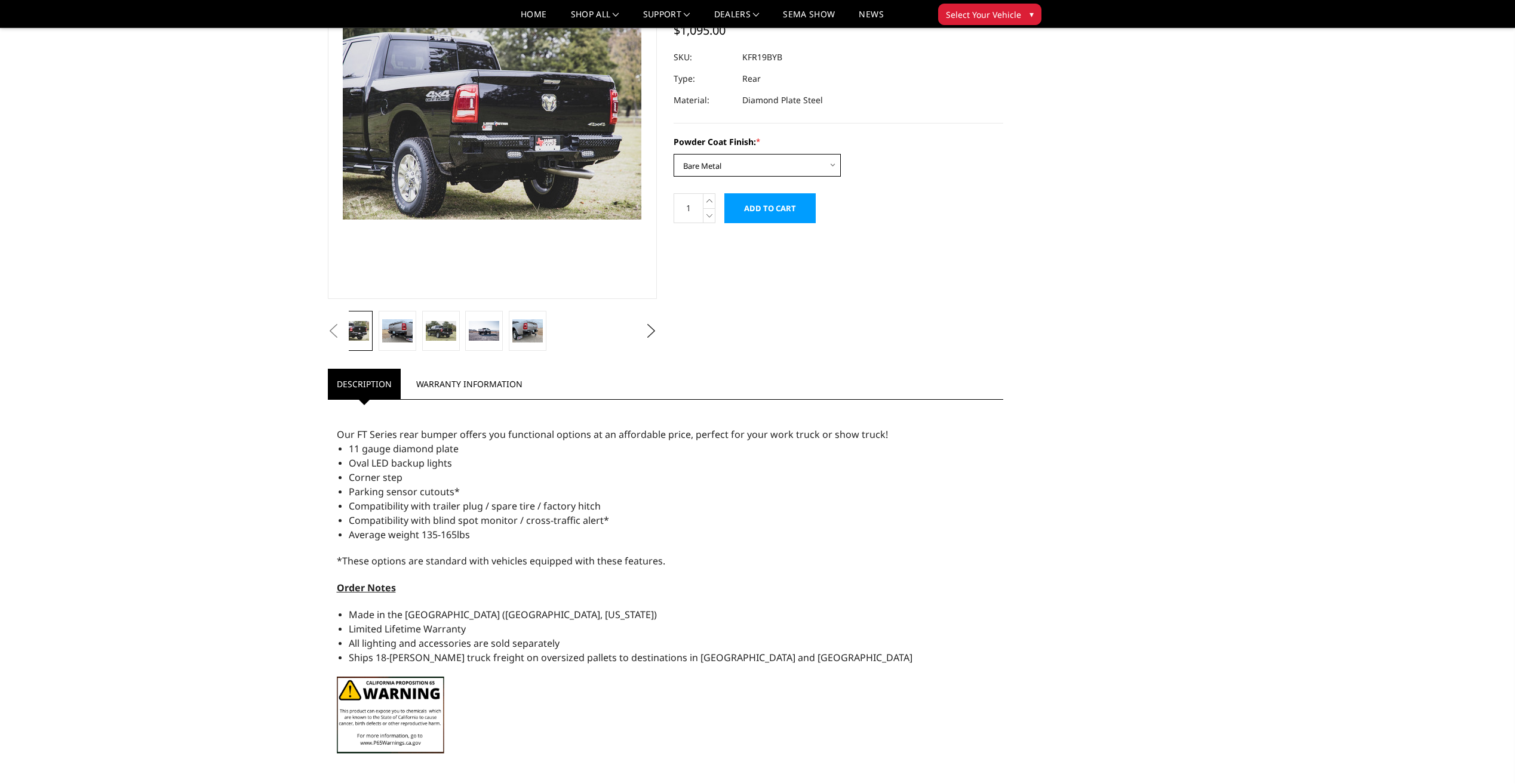
scroll to position [0, 0]
